Goal: Task Accomplishment & Management: Complete application form

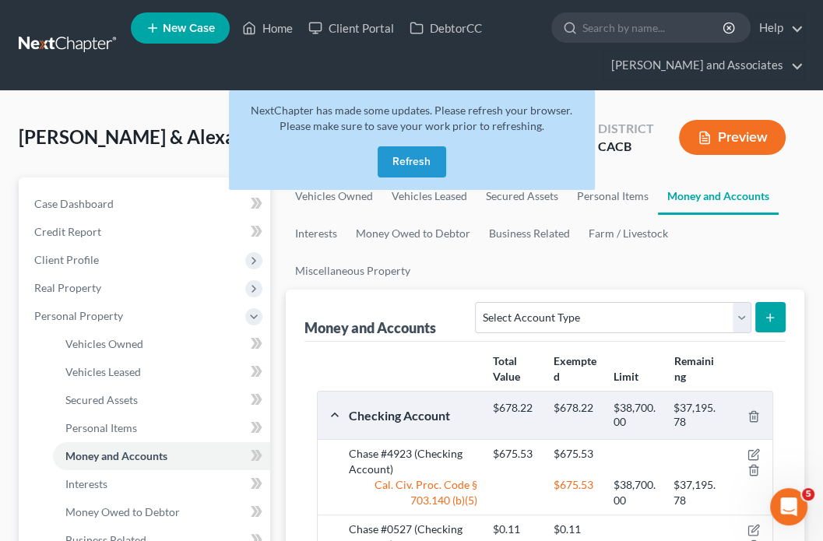
click at [31, 34] on link at bounding box center [69, 45] width 100 height 28
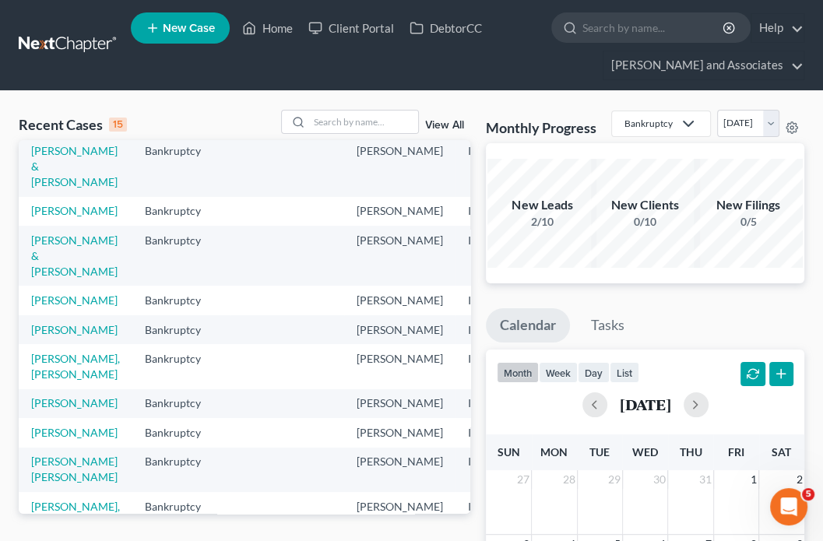
scroll to position [156, 0]
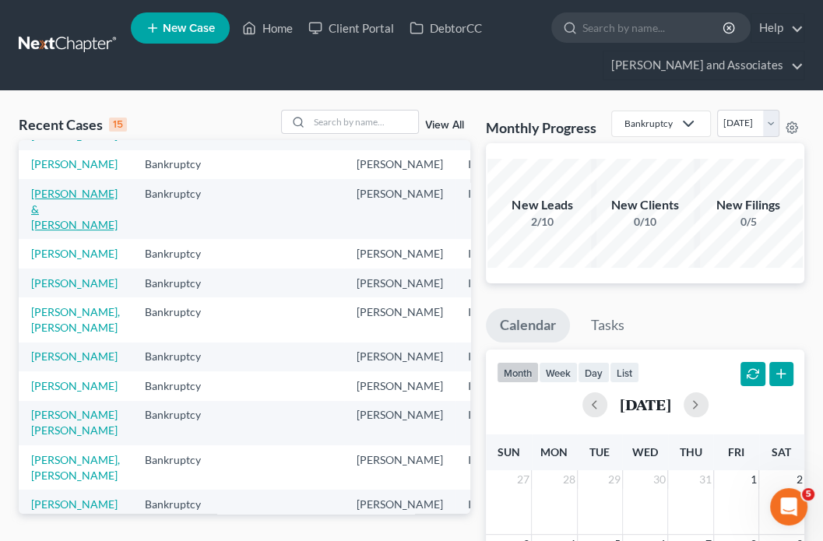
click at [53, 231] on link "Moore, Erik & Duddy, Amber" at bounding box center [74, 209] width 86 height 44
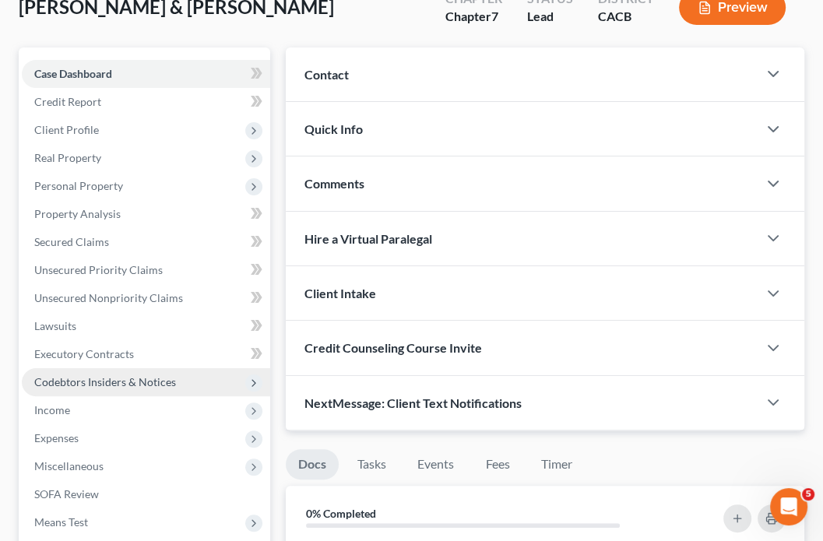
scroll to position [156, 0]
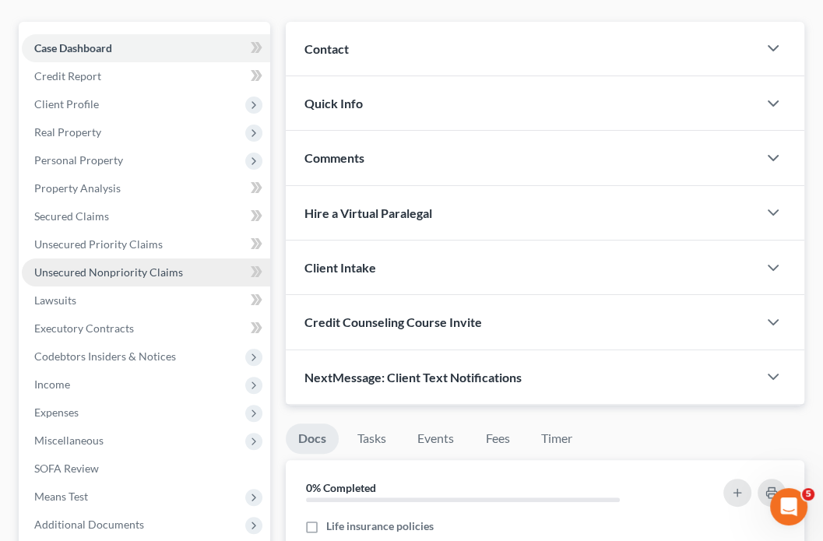
click at [148, 271] on span "Unsecured Nonpriority Claims" at bounding box center [108, 271] width 149 height 13
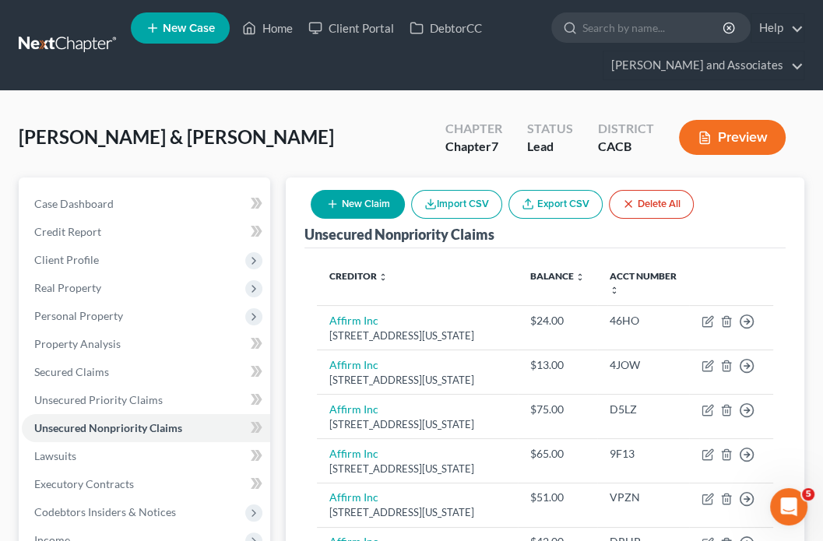
click at [347, 201] on button "New Claim" at bounding box center [358, 204] width 94 height 29
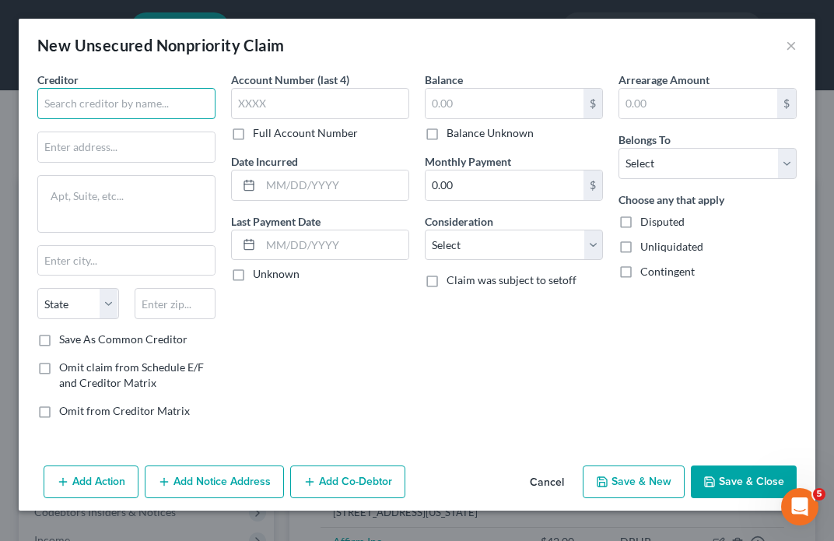
click at [182, 113] on input "text" at bounding box center [126, 103] width 178 height 31
type input "Kyle Wooldridge"
click at [118, 129] on div "Creditor * Kyle Wooldridge State AL AK AR AZ CA CO CT DE DC FL GA GU HI ID IL I…" at bounding box center [126, 202] width 178 height 260
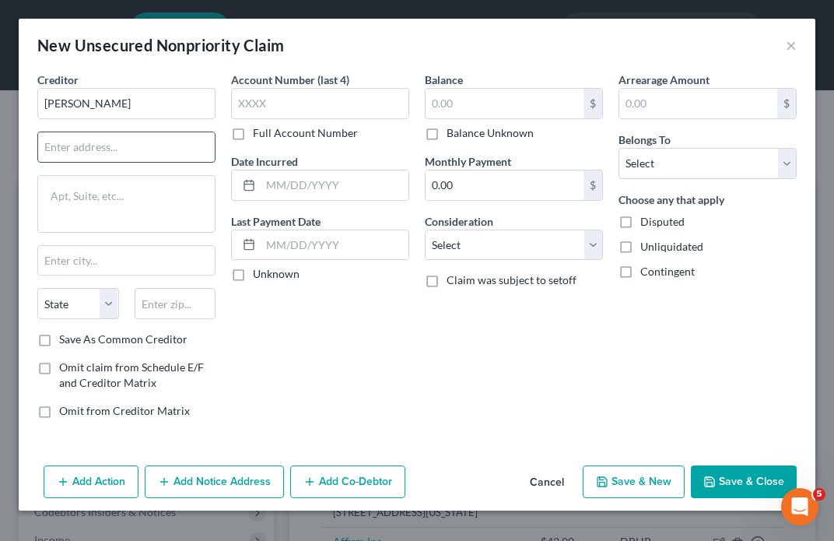
click at [124, 149] on input "text" at bounding box center [126, 147] width 177 height 30
type input "14369 Park Avenue, 100C"
click at [181, 300] on input "text" at bounding box center [176, 303] width 82 height 31
type input "92392"
click at [283, 311] on div "Account Number (last 4) Full Account Number Date Incurred Last Payment Date Unk…" at bounding box center [320, 252] width 194 height 360
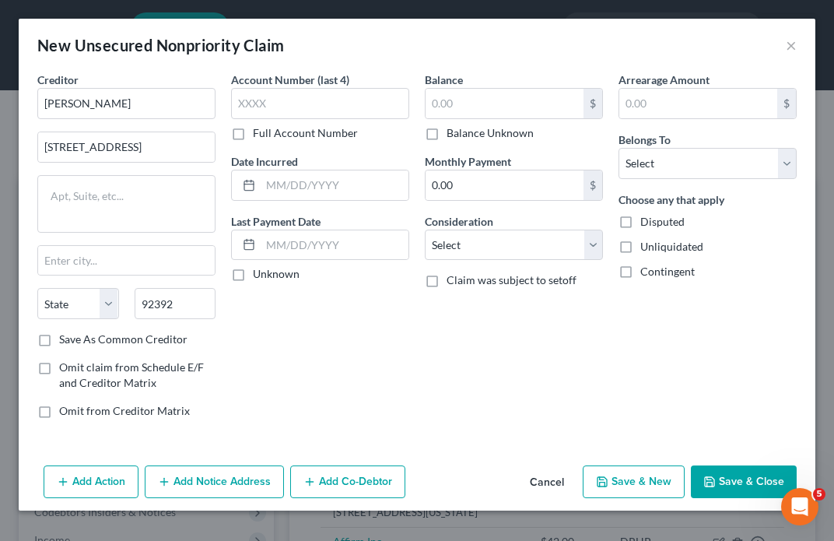
type input "Victorville"
select select "4"
click at [499, 103] on input "text" at bounding box center [505, 104] width 158 height 30
click at [532, 96] on input "text" at bounding box center [505, 104] width 158 height 30
type input "5,747.50"
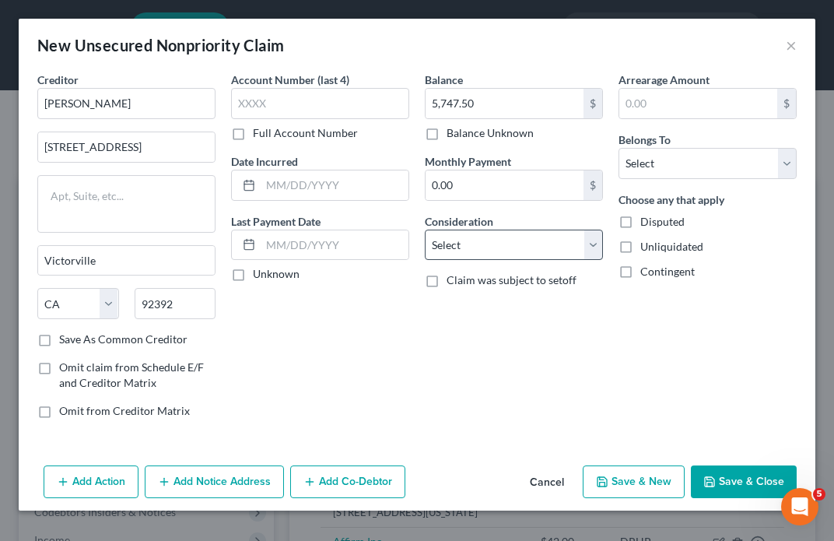
drag, startPoint x: 452, startPoint y: 261, endPoint x: 457, endPoint y: 245, distance: 16.3
click at [453, 256] on div "Balance 5,747.50 $ Balance Unknown Balance Undetermined 5,747.50 $ Balance Unkn…" at bounding box center [514, 252] width 194 height 360
drag, startPoint x: 458, startPoint y: 244, endPoint x: 467, endPoint y: 246, distance: 8.7
click at [458, 244] on select "Select Cable / Satellite Services Collection Agency Credit Card Debt Debt Couns…" at bounding box center [514, 245] width 178 height 31
click at [425, 230] on select "Select Cable / Satellite Services Collection Agency Credit Card Debt Debt Couns…" at bounding box center [514, 245] width 178 height 31
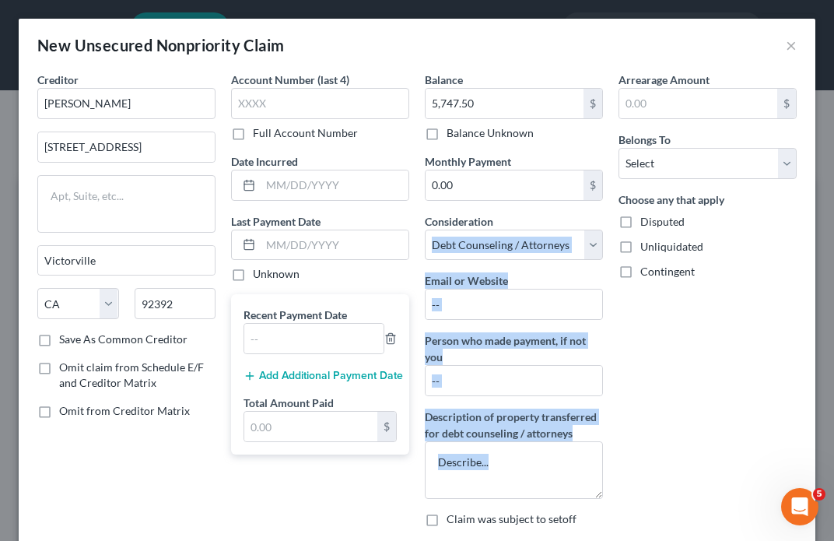
click at [528, 286] on div "Email or Website" at bounding box center [514, 295] width 178 height 47
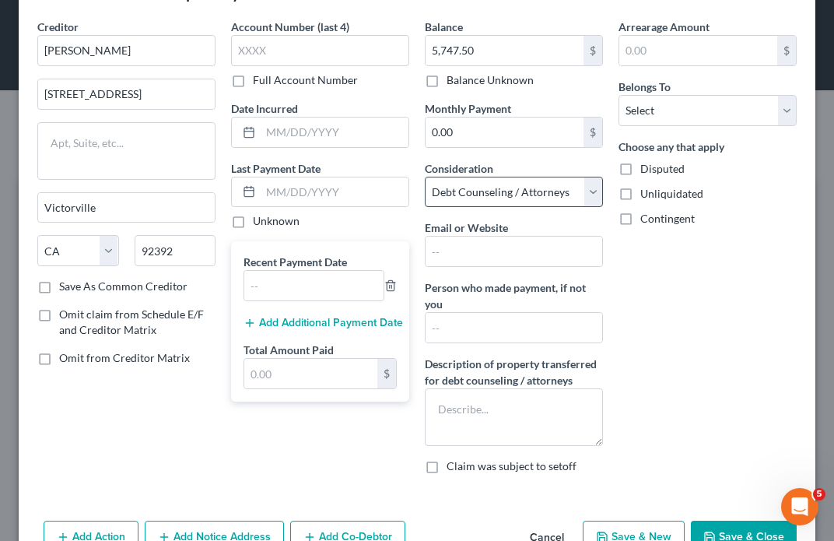
scroll to position [93, 0]
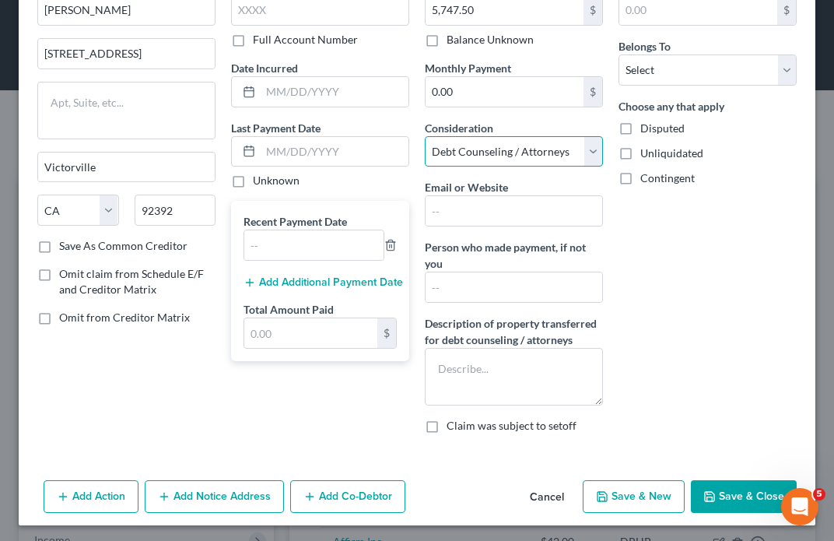
click at [551, 158] on select "Select Cable / Satellite Services Collection Agency Credit Card Debt Debt Couns…" at bounding box center [514, 151] width 178 height 31
select select "14"
click at [425, 167] on select "Select Cable / Satellite Services Collection Agency Credit Card Debt Debt Couns…" at bounding box center [514, 151] width 178 height 31
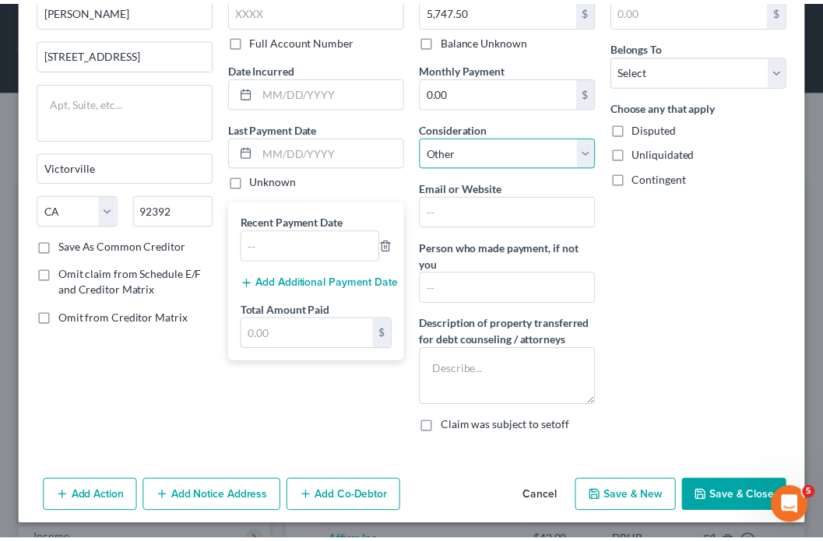
scroll to position [0, 0]
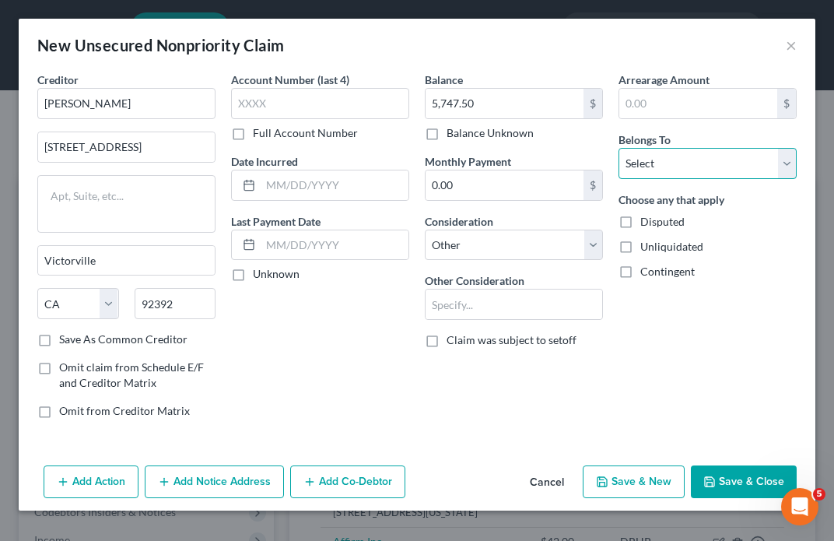
click at [678, 164] on select "Select Debtor 1 Only Debtor 2 Only Debtor 1 And Debtor 2 Only At Least One Of T…" at bounding box center [708, 163] width 178 height 31
select select "0"
click at [619, 148] on select "Select Debtor 1 Only Debtor 2 Only Debtor 1 And Debtor 2 Only At Least One Of T…" at bounding box center [708, 163] width 178 height 31
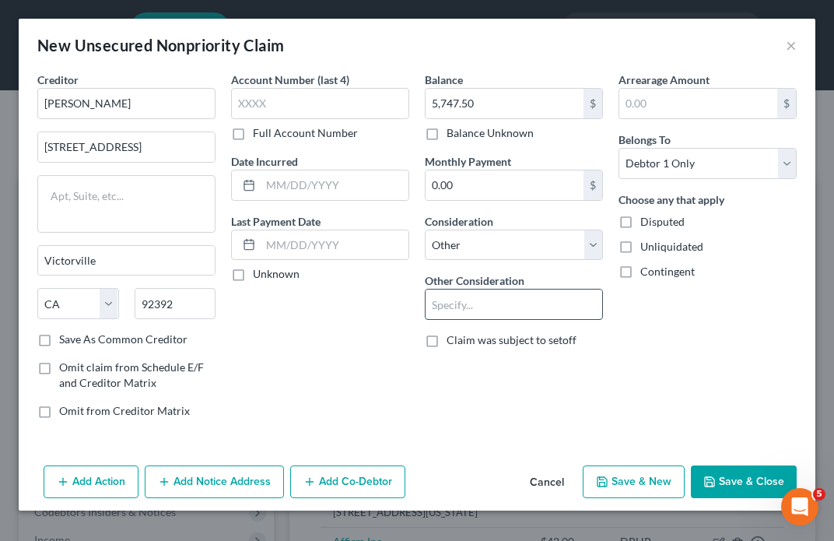
click at [478, 290] on input "text" at bounding box center [514, 305] width 177 height 30
type input "Attorney Fees"
click at [700, 387] on div "Arrearage Amount $ Belongs To * Select Debtor 1 Only Debtor 2 Only Debtor 1 And…" at bounding box center [708, 252] width 194 height 360
click at [731, 479] on button "Save & Close" at bounding box center [744, 481] width 106 height 33
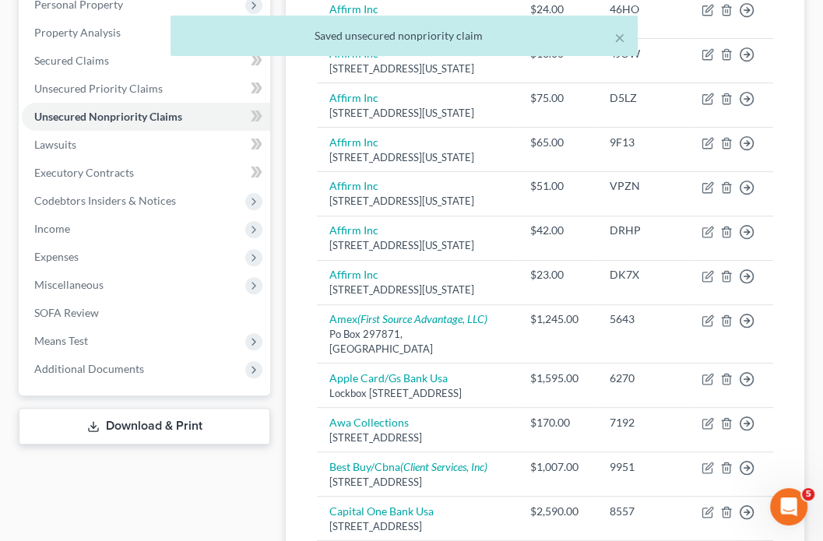
click at [116, 419] on link "Download & Print" at bounding box center [144, 426] width 251 height 37
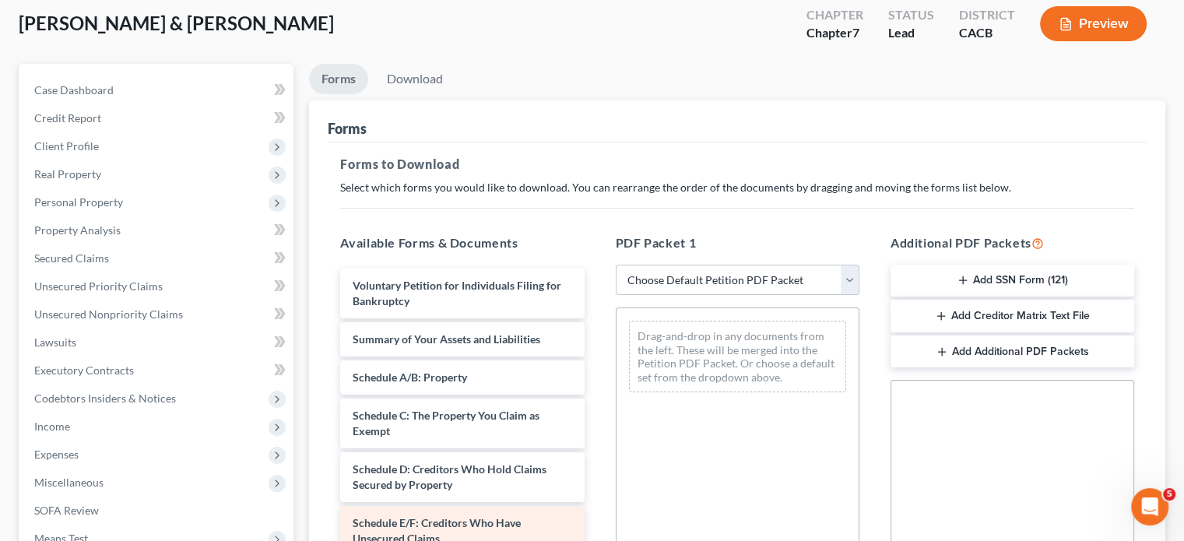
scroll to position [311, 0]
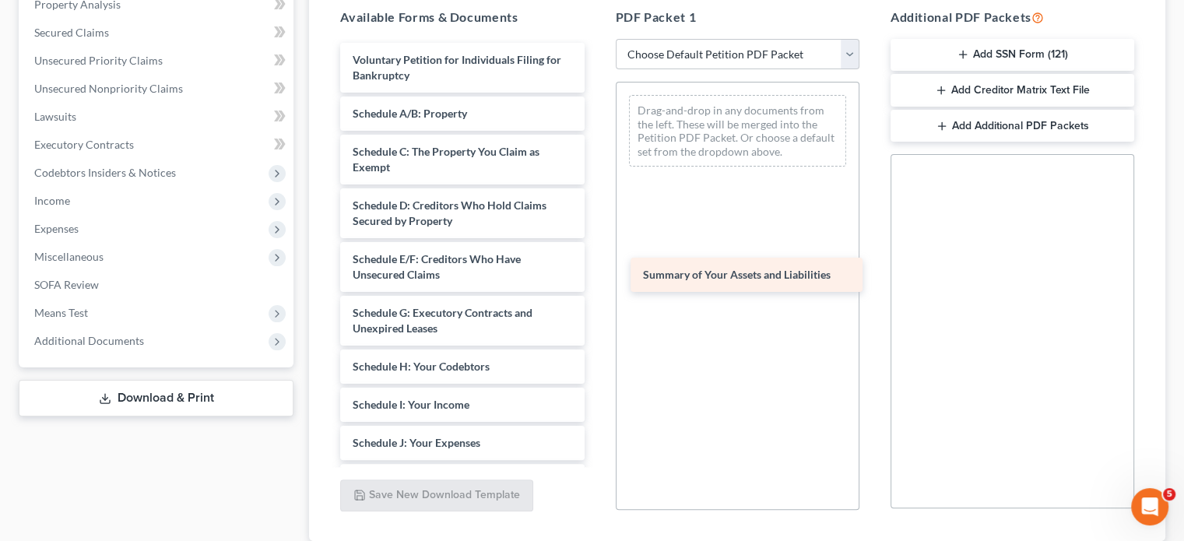
drag, startPoint x: 436, startPoint y: 112, endPoint x: 726, endPoint y: 275, distance: 332.8
click at [596, 275] on div "Summary of Your Assets and Liabilities Voluntary Petition for Individuals Filin…" at bounding box center [462, 443] width 269 height 800
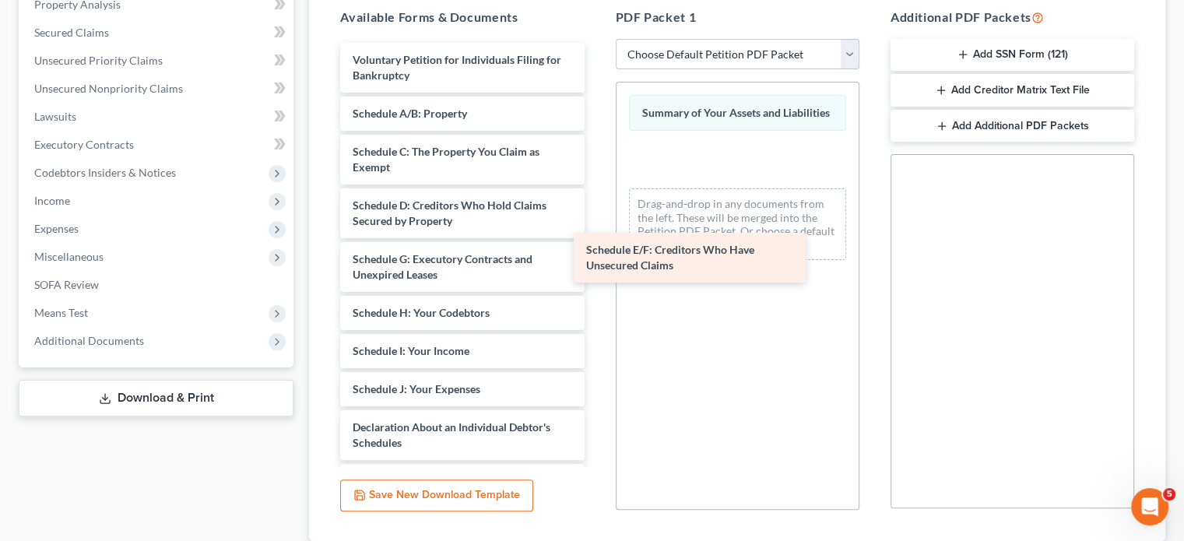
drag, startPoint x: 461, startPoint y: 269, endPoint x: 730, endPoint y: 255, distance: 269.6
click at [596, 255] on div "Schedule E/F: Creditors Who Have Unsecured Claims Voluntary Petition for Indivi…" at bounding box center [462, 416] width 269 height 746
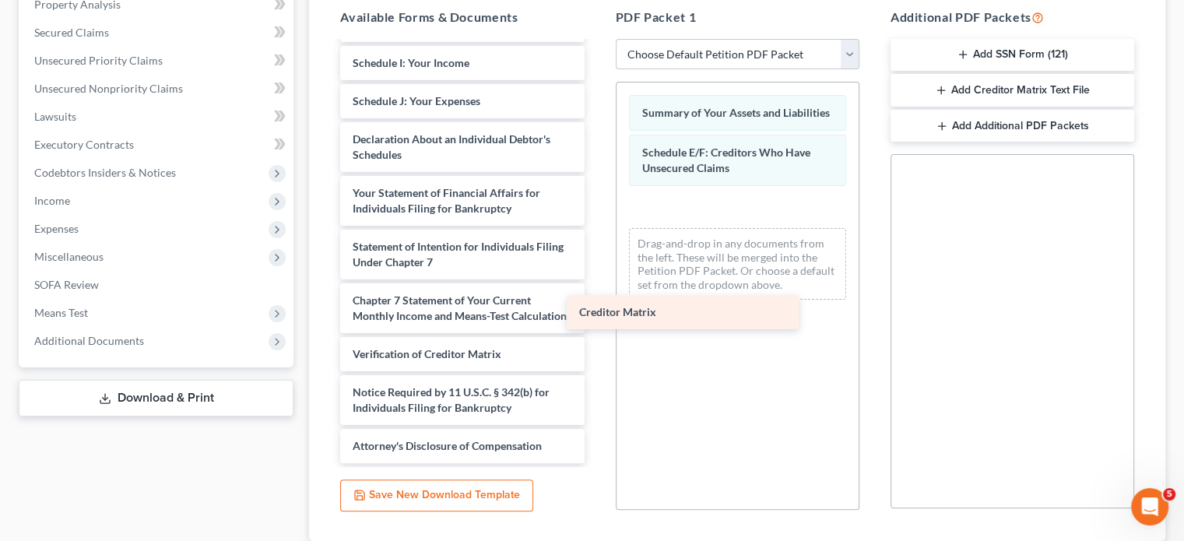
scroll to position [303, 0]
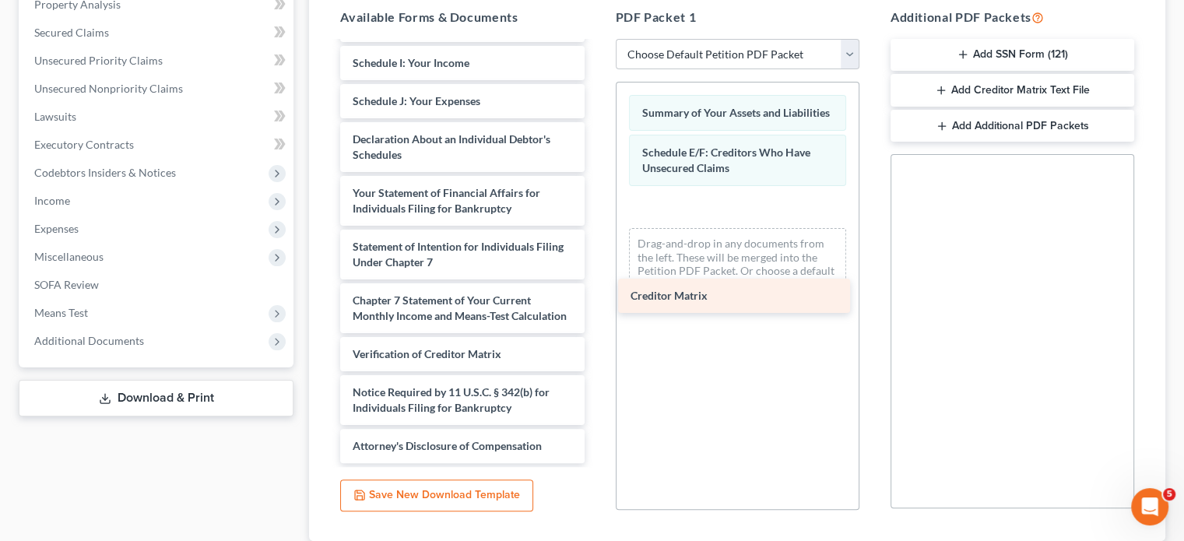
drag, startPoint x: 444, startPoint y: 315, endPoint x: 722, endPoint y: 293, distance: 278.7
click at [596, 293] on div "Creditor Matrix Voluntary Petition for Individuals Filing for Bankruptcy Schedu…" at bounding box center [462, 109] width 269 height 708
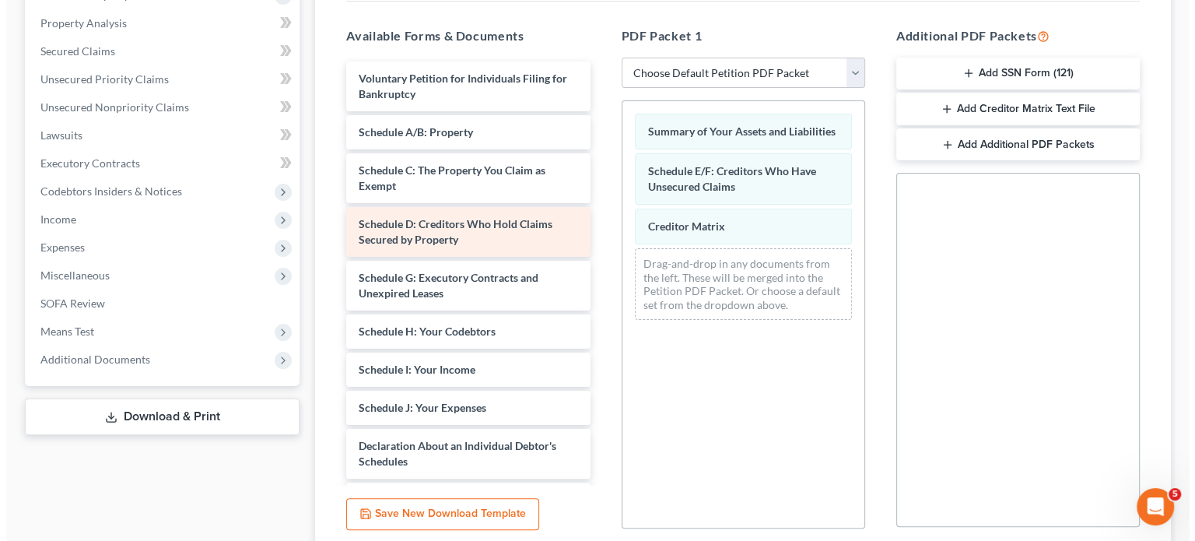
scroll to position [0, 0]
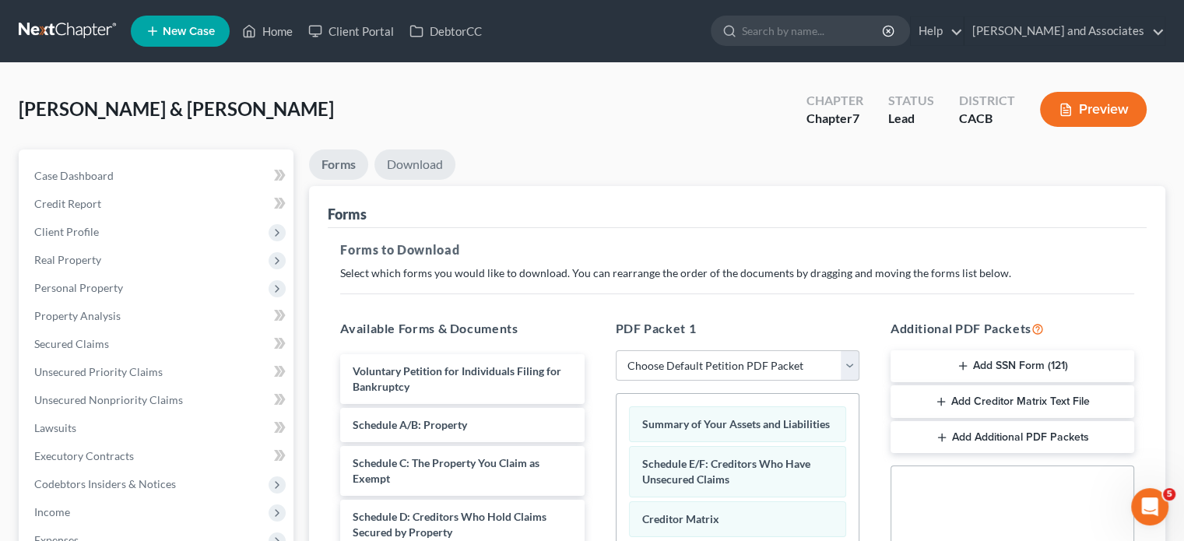
click at [421, 161] on link "Download" at bounding box center [414, 164] width 81 height 30
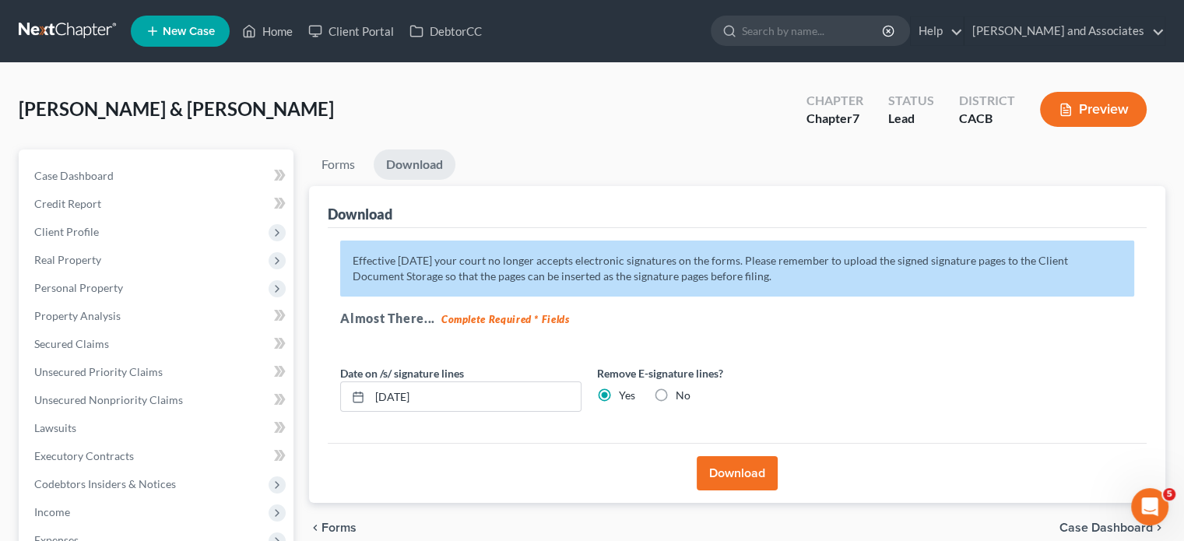
click at [757, 469] on button "Download" at bounding box center [737, 473] width 81 height 34
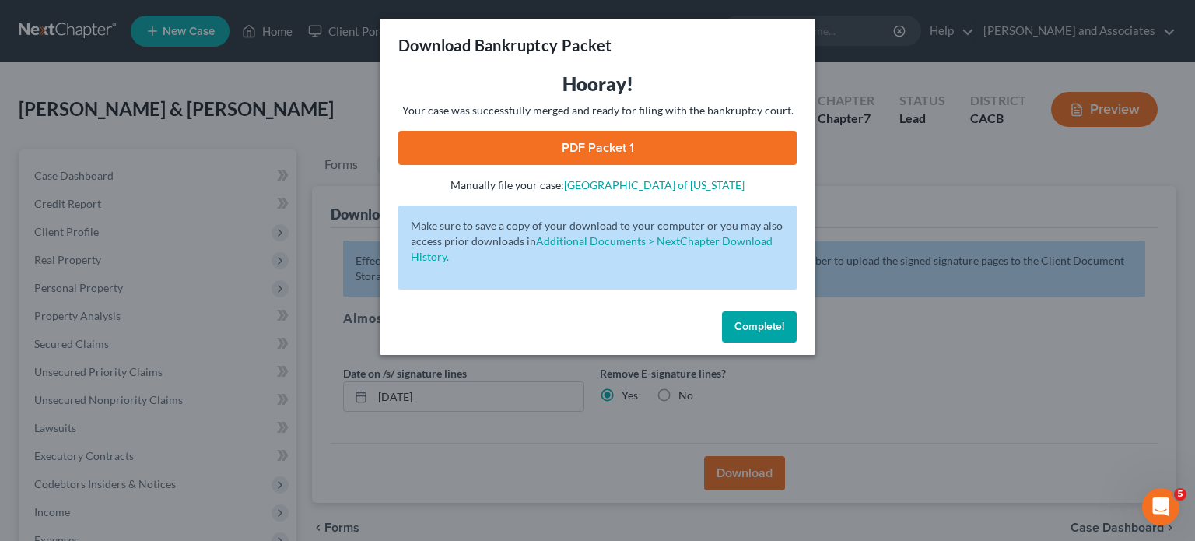
click at [686, 157] on link "PDF Packet 1" at bounding box center [597, 148] width 398 height 34
